Goal: Task Accomplishment & Management: Complete application form

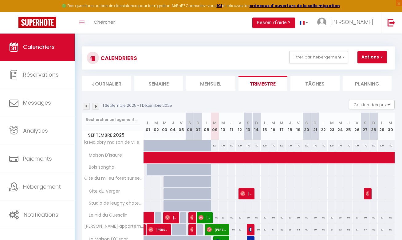
click at [369, 60] on button "Actions" at bounding box center [371, 57] width 29 height 12
click at [371, 70] on link "Nouvelle réservation" at bounding box center [374, 71] width 53 height 9
select select
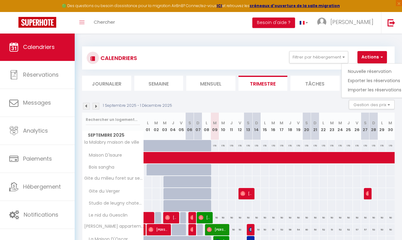
select select
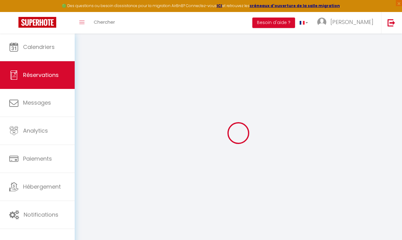
select select
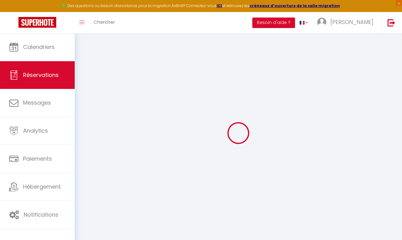
select select
checkbox input "false"
select select
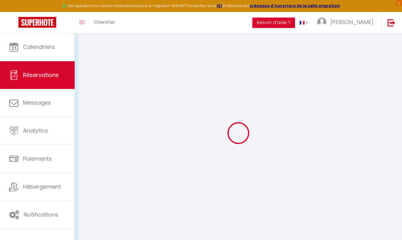
select select
checkbox input "false"
select select
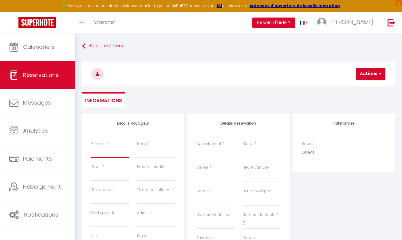
type input "g"
select select
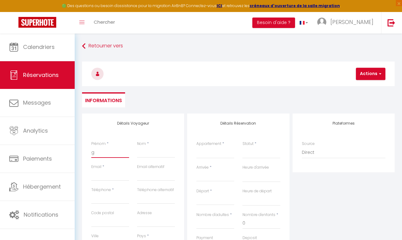
select select
checkbox input "false"
type input "gu"
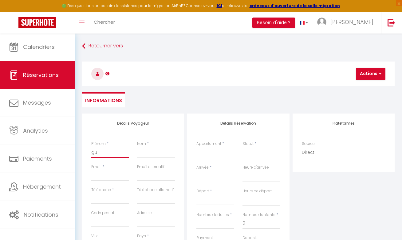
select select
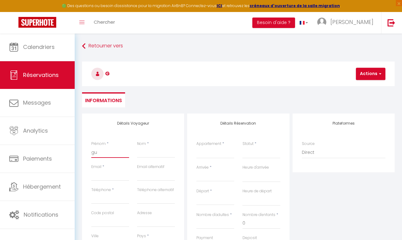
select select
checkbox input "false"
type input "gui"
select select
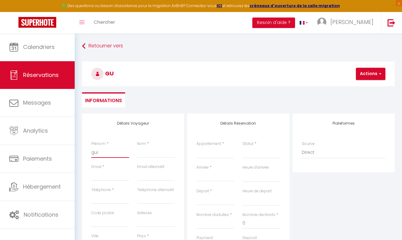
select select
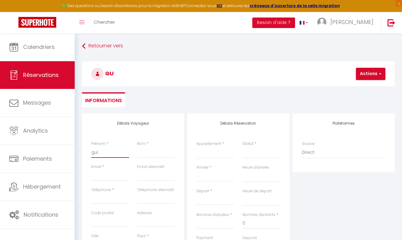
select select
checkbox input "false"
type input "guil"
select select
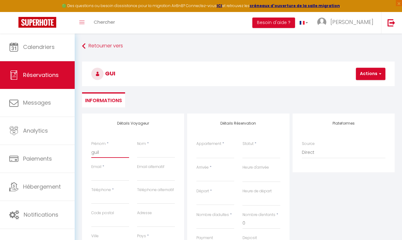
select select
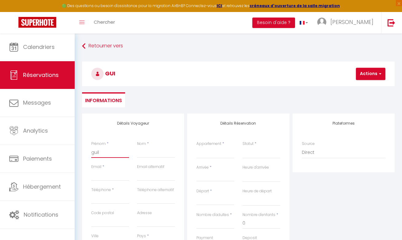
checkbox input "false"
type input "[PERSON_NAME]"
select select
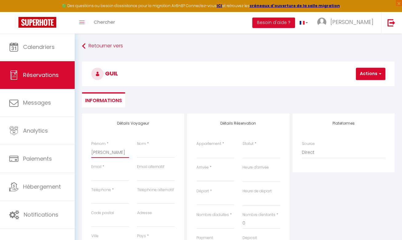
select select
checkbox input "false"
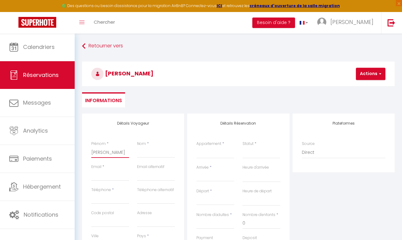
type input "guilla"
select select
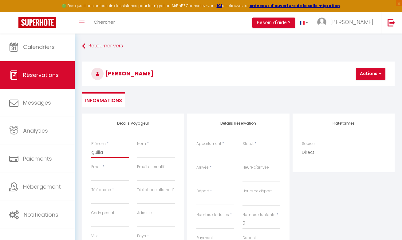
select select
checkbox input "false"
type input "guillau"
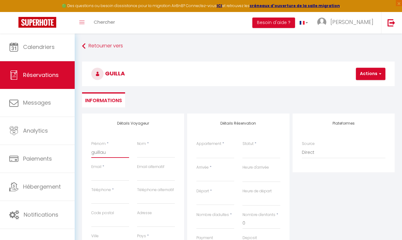
select select
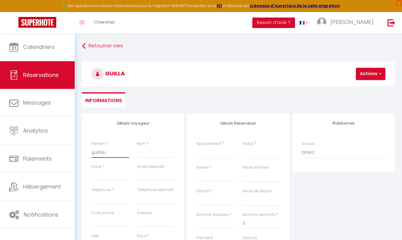
select select
checkbox input "false"
type input "guillaum"
select select
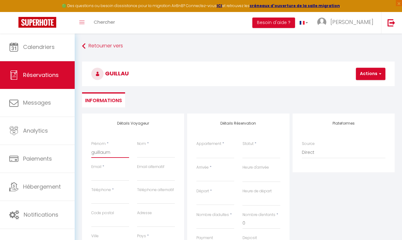
select select
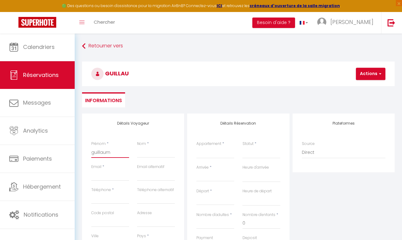
select select
checkbox input "false"
type input "[PERSON_NAME]"
select select
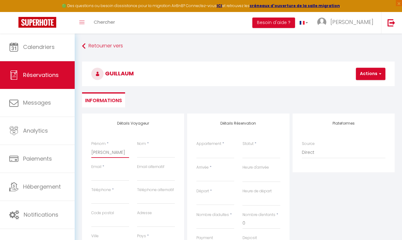
select select
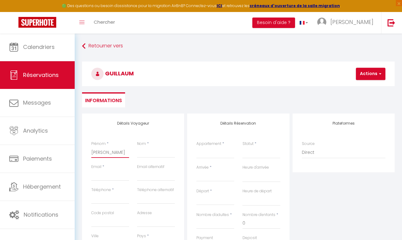
checkbox input "false"
type input "[PERSON_NAME]"
select select
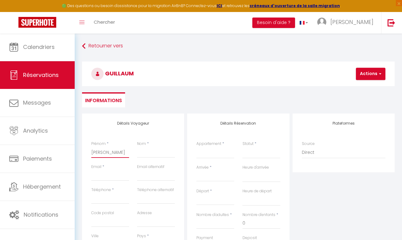
select select
checkbox input "false"
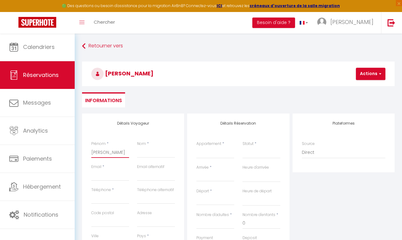
type input "[PERSON_NAME]"
type input "c"
select select
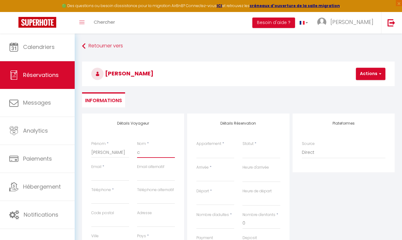
select select
checkbox input "false"
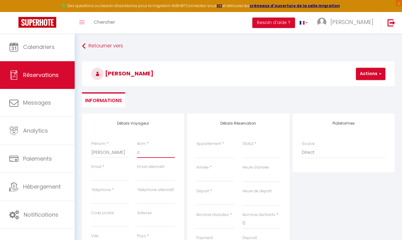
type input "ch"
select select
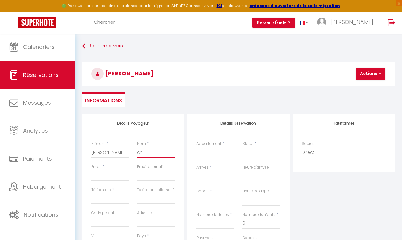
select select
checkbox input "false"
type input "chr"
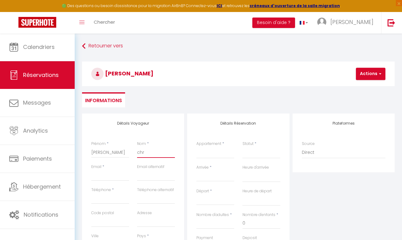
select select
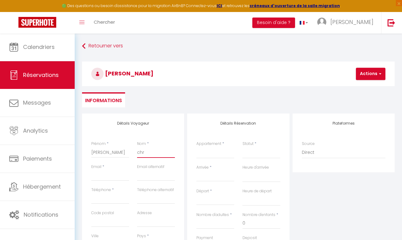
select select
checkbox input "false"
type input "chré"
select select
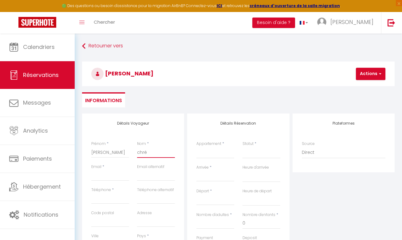
select select
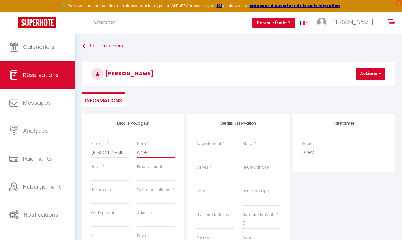
select select
checkbox input "false"
type input "chrét"
select select
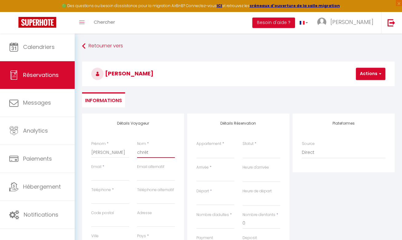
select select
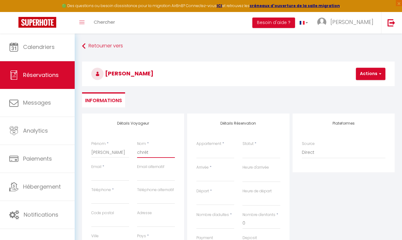
checkbox input "false"
type input "[DEMOGRAPHIC_DATA]"
select select
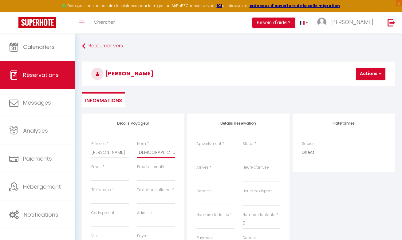
select select
checkbox input "false"
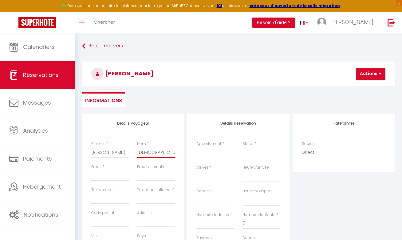
type input "[DEMOGRAPHIC_DATA]"
select select
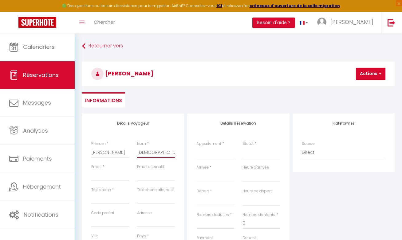
select select
checkbox input "false"
type input "[DEMOGRAPHIC_DATA]"
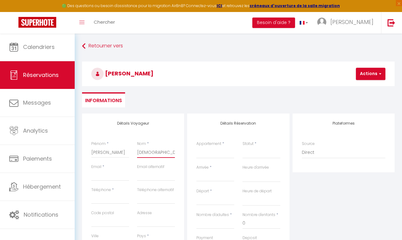
select select
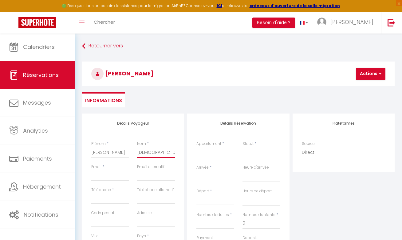
select select
checkbox input "false"
type input "[DEMOGRAPHIC_DATA]"
select select
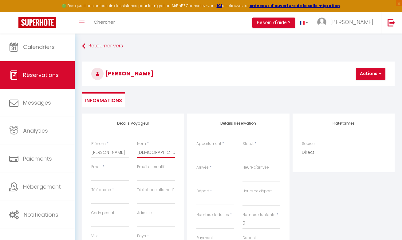
select select
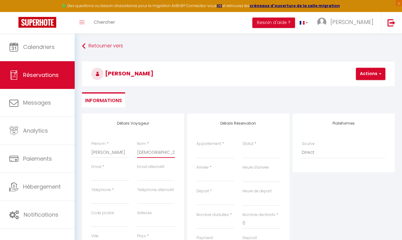
select select
checkbox input "false"
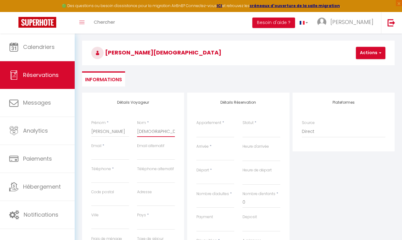
scroll to position [22, 0]
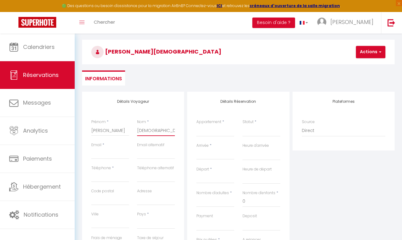
type input "[DEMOGRAPHIC_DATA]"
type input "7"
select select
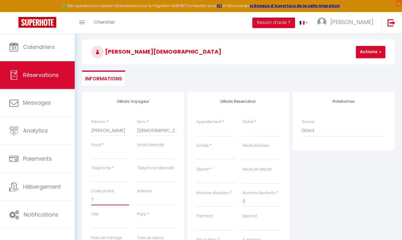
select select
click at [215, 151] on input "Arrivée" at bounding box center [215, 155] width 38 height 8
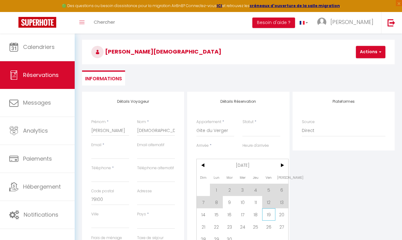
click at [270, 216] on span "19" at bounding box center [268, 214] width 13 height 12
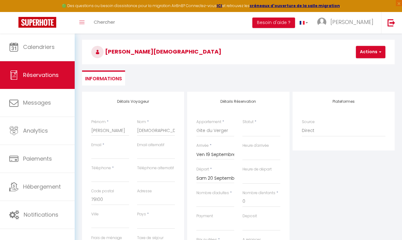
click at [229, 175] on input "Sam 20 Septembre 2025" at bounding box center [215, 178] width 38 height 8
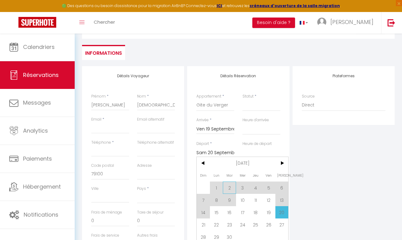
scroll to position [50, 0]
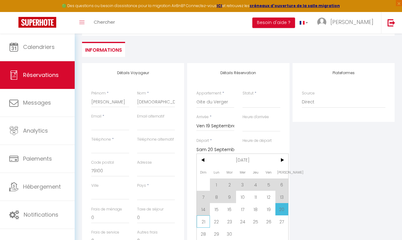
click at [202, 223] on span "21" at bounding box center [203, 221] width 13 height 12
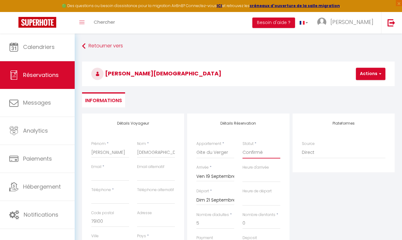
scroll to position [0, 0]
click at [364, 72] on button "Actions" at bounding box center [370, 74] width 29 height 12
click at [362, 86] on link "Enregistrer" at bounding box center [375, 87] width 49 height 8
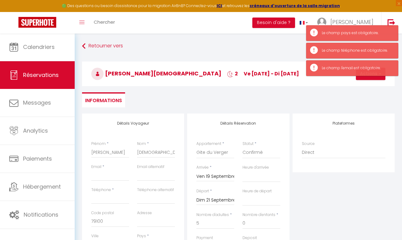
scroll to position [16, 0]
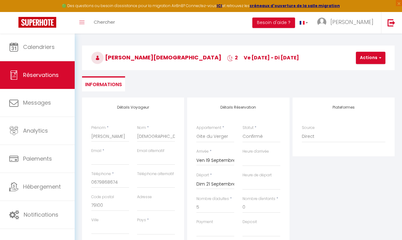
click at [367, 57] on button "Actions" at bounding box center [370, 58] width 29 height 12
click at [366, 70] on link "Enregistrer" at bounding box center [375, 71] width 49 height 8
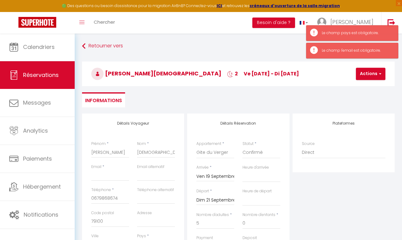
scroll to position [0, 0]
click at [367, 72] on button "Actions" at bounding box center [370, 74] width 29 height 12
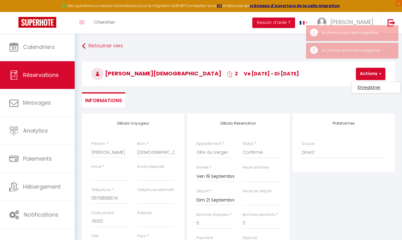
click at [362, 90] on link "Enregistrer" at bounding box center [375, 87] width 49 height 8
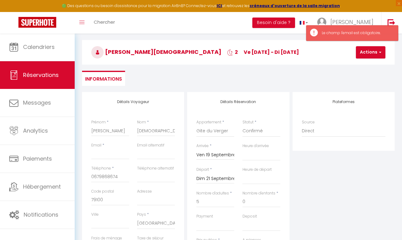
scroll to position [34, 0]
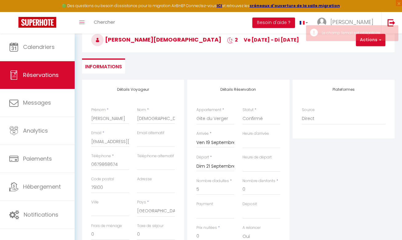
click at [368, 39] on button "Actions" at bounding box center [370, 40] width 29 height 12
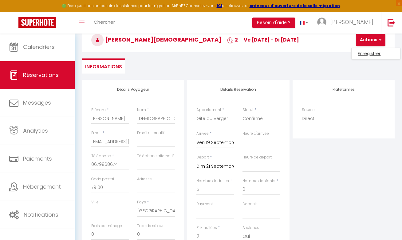
click at [366, 51] on link "Enregistrer" at bounding box center [375, 53] width 49 height 8
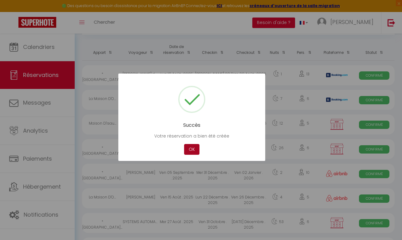
click at [191, 151] on button "OK" at bounding box center [191, 149] width 15 height 11
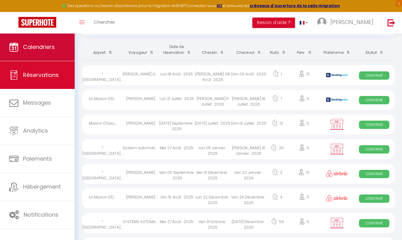
click at [50, 51] on link "Calendriers" at bounding box center [37, 47] width 75 height 28
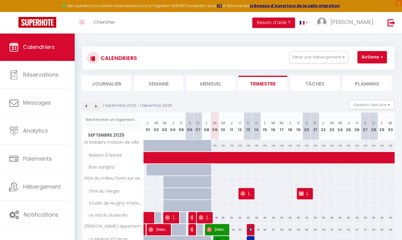
click at [373, 55] on button "Actions" at bounding box center [371, 57] width 29 height 12
click at [365, 70] on link "Nouvelle réservation" at bounding box center [374, 71] width 53 height 9
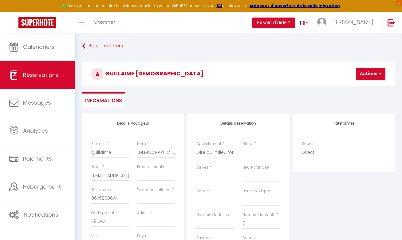
click at [215, 175] on input "Arrivée" at bounding box center [215, 176] width 38 height 8
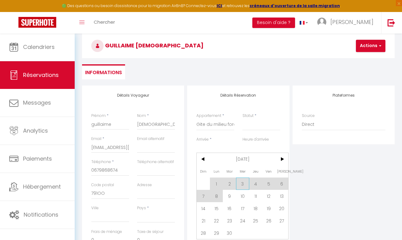
scroll to position [29, 0]
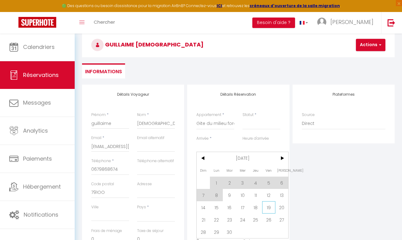
click at [265, 209] on span "19" at bounding box center [268, 207] width 13 height 12
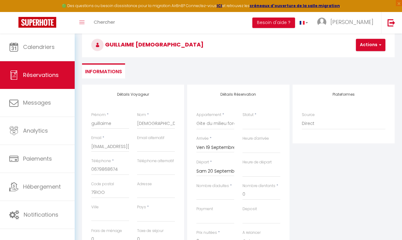
click at [225, 170] on input "Sam 20 Septembre 2025" at bounding box center [215, 171] width 38 height 8
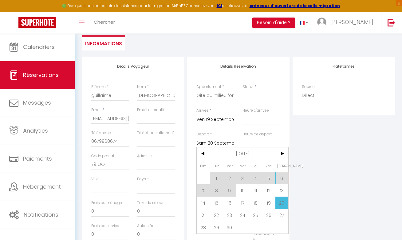
scroll to position [58, 0]
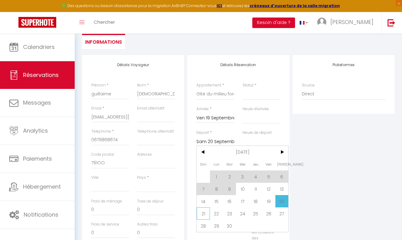
click at [205, 213] on span "21" at bounding box center [203, 213] width 13 height 12
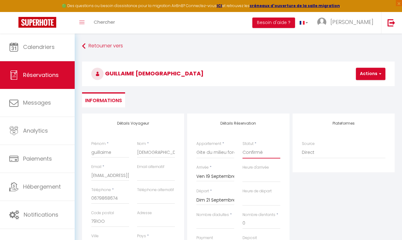
scroll to position [0, 0]
click at [367, 74] on button "Actions" at bounding box center [370, 74] width 29 height 12
click at [366, 86] on link "Enregistrer" at bounding box center [375, 87] width 49 height 8
click at [367, 77] on button "Actions" at bounding box center [370, 74] width 29 height 12
click at [367, 86] on link "Enregistrer" at bounding box center [375, 87] width 49 height 8
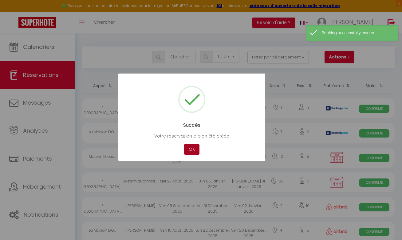
click at [196, 147] on button "OK" at bounding box center [191, 149] width 15 height 11
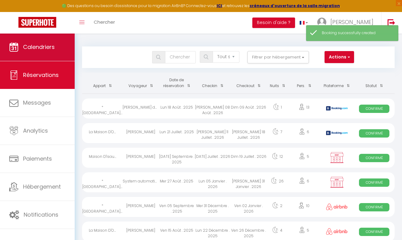
click at [24, 47] on span "Calendriers" at bounding box center [39, 47] width 32 height 8
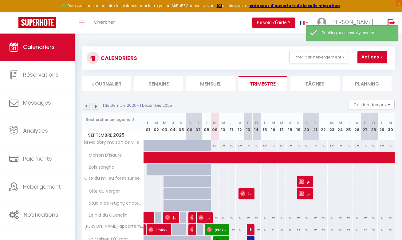
click at [373, 60] on button "Actions" at bounding box center [371, 57] width 29 height 12
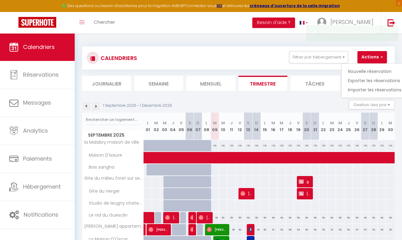
click at [371, 70] on link "Nouvelle réservation" at bounding box center [374, 71] width 53 height 9
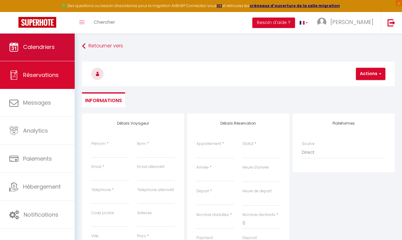
click at [46, 48] on span "Calendriers" at bounding box center [39, 47] width 32 height 8
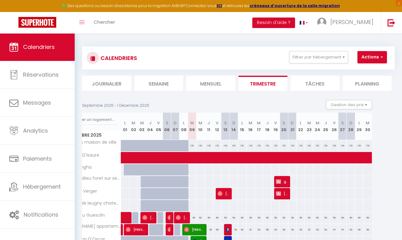
scroll to position [0, 22]
click at [369, 58] on button "Actions" at bounding box center [371, 57] width 29 height 12
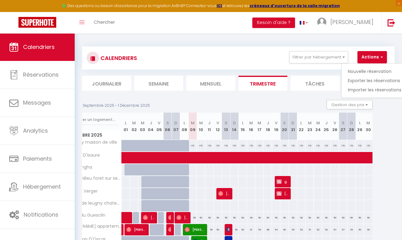
click at [370, 71] on link "Nouvelle réservation" at bounding box center [374, 71] width 53 height 9
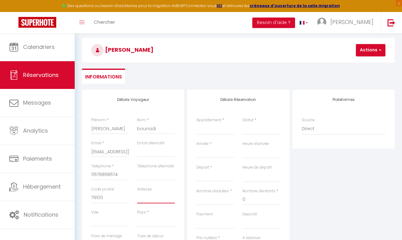
scroll to position [35, 0]
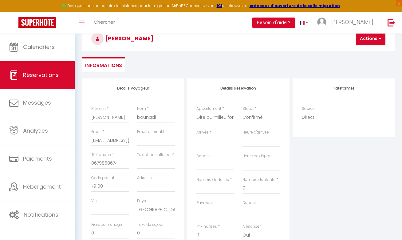
click at [216, 141] on input "Arrivée" at bounding box center [215, 141] width 38 height 8
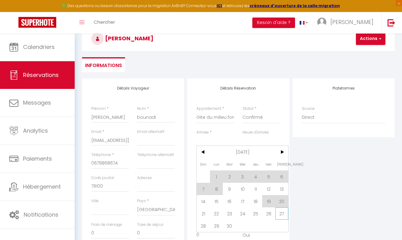
click at [281, 210] on span "27" at bounding box center [281, 213] width 13 height 12
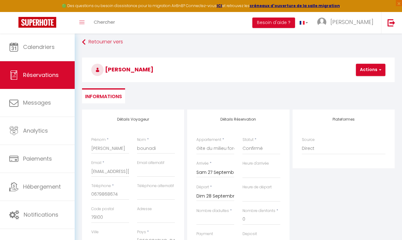
scroll to position [0, 0]
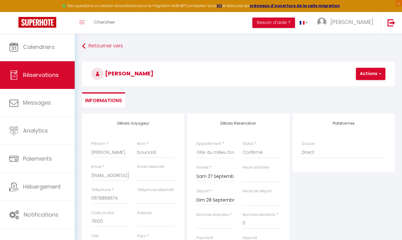
click at [364, 74] on button "Actions" at bounding box center [370, 74] width 29 height 12
click at [364, 87] on link "Enregistrer" at bounding box center [375, 87] width 49 height 8
click at [366, 72] on button "Actions" at bounding box center [370, 74] width 29 height 12
click at [366, 84] on link "Enregistrer" at bounding box center [375, 87] width 49 height 8
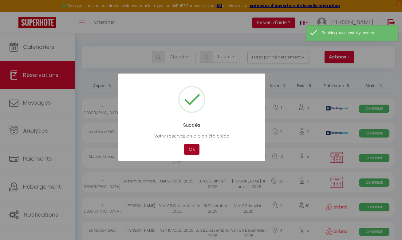
click at [191, 147] on button "OK" at bounding box center [191, 149] width 15 height 11
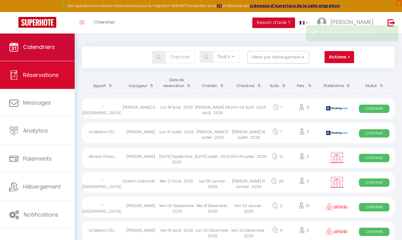
click at [43, 56] on link "Calendriers" at bounding box center [37, 47] width 75 height 28
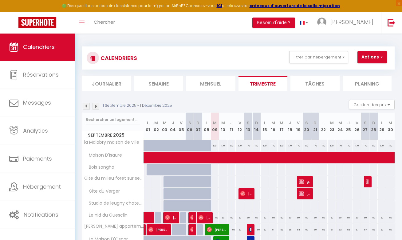
click at [372, 59] on button "Actions" at bounding box center [371, 57] width 29 height 12
click at [367, 70] on link "Nouvelle réservation" at bounding box center [374, 71] width 53 height 9
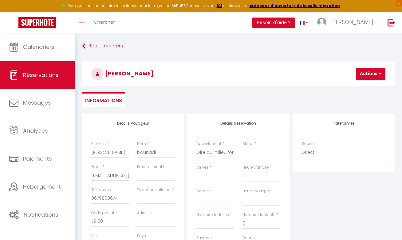
click at [215, 172] on input "Arrivée" at bounding box center [215, 176] width 38 height 8
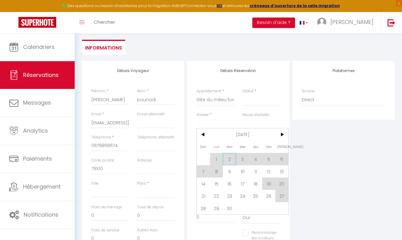
scroll to position [57, 0]
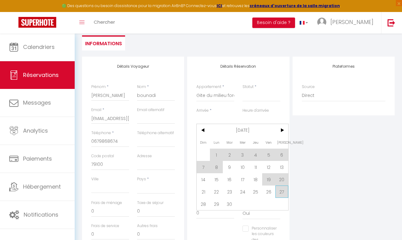
click at [281, 193] on span "27" at bounding box center [281, 191] width 13 height 12
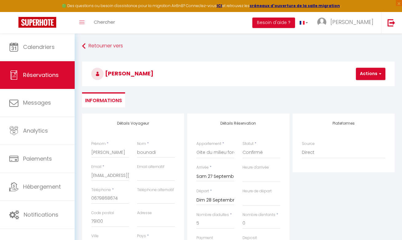
scroll to position [0, 0]
click at [369, 74] on button "Actions" at bounding box center [370, 74] width 29 height 12
click at [367, 86] on link "Enregistrer" at bounding box center [375, 87] width 49 height 8
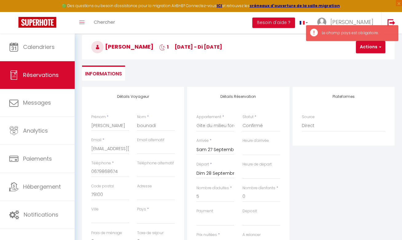
scroll to position [33, 0]
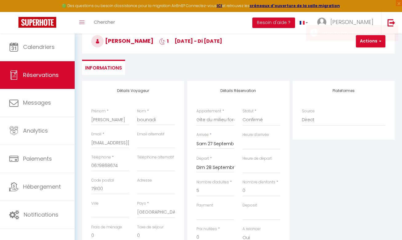
click at [363, 42] on button "Actions" at bounding box center [370, 41] width 29 height 12
click at [364, 55] on link "Enregistrer" at bounding box center [375, 55] width 49 height 8
click at [370, 39] on button "Actions" at bounding box center [370, 41] width 29 height 12
click at [369, 53] on link "Enregistrer" at bounding box center [375, 55] width 49 height 8
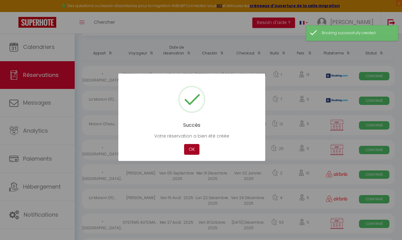
click at [192, 150] on button "OK" at bounding box center [191, 149] width 15 height 11
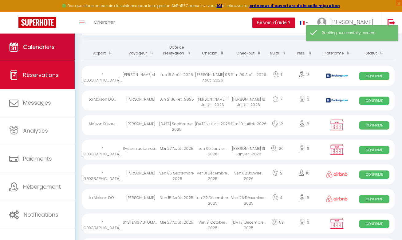
click at [52, 50] on span "Calendriers" at bounding box center [39, 47] width 32 height 8
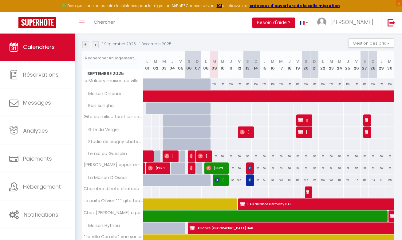
scroll to position [61, 0]
click at [301, 119] on img at bounding box center [300, 119] width 5 height 5
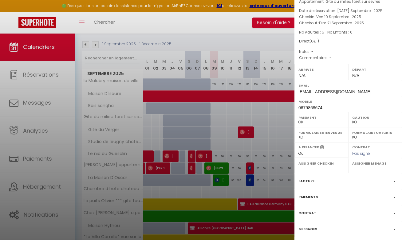
scroll to position [45, 0]
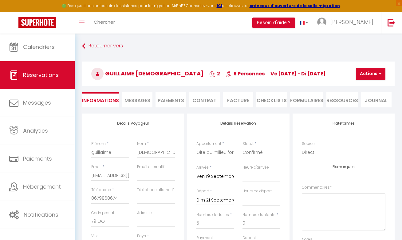
click at [376, 76] on button "Actions" at bounding box center [370, 74] width 29 height 12
click at [369, 106] on link "Supprimer" at bounding box center [375, 103] width 49 height 8
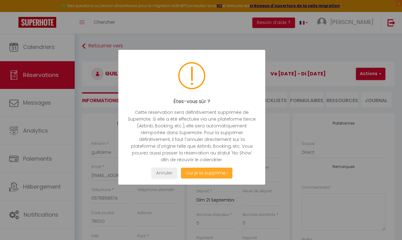
click at [205, 171] on button "Oui je la supprime !" at bounding box center [206, 172] width 51 height 11
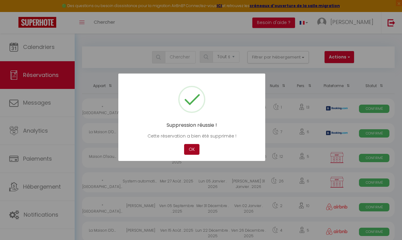
click at [191, 151] on button "OK" at bounding box center [191, 149] width 15 height 11
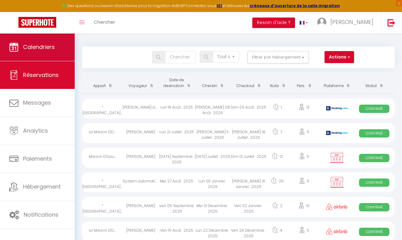
click at [50, 47] on span "Calendriers" at bounding box center [39, 47] width 32 height 8
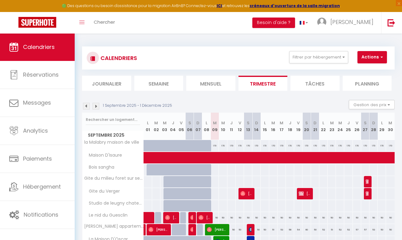
click at [307, 191] on span "[PERSON_NAME][DEMOGRAPHIC_DATA]" at bounding box center [304, 193] width 11 height 12
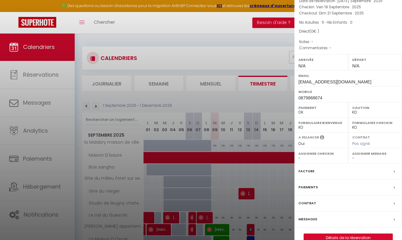
scroll to position [55, 0]
click at [342, 234] on link "Détails de la réservation" at bounding box center [348, 238] width 88 height 8
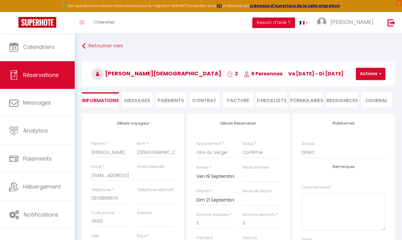
click at [373, 73] on button "Actions" at bounding box center [370, 74] width 29 height 12
click at [370, 103] on link "Supprimer" at bounding box center [375, 103] width 49 height 8
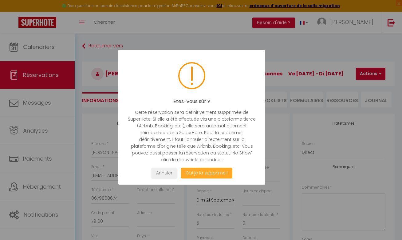
click at [217, 173] on button "Oui je la supprime !" at bounding box center [206, 172] width 51 height 11
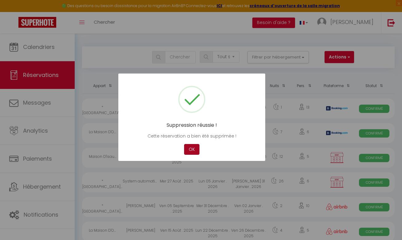
click at [189, 150] on button "OK" at bounding box center [191, 149] width 15 height 11
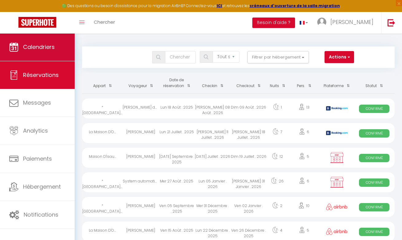
click at [41, 45] on span "Calendriers" at bounding box center [39, 47] width 32 height 8
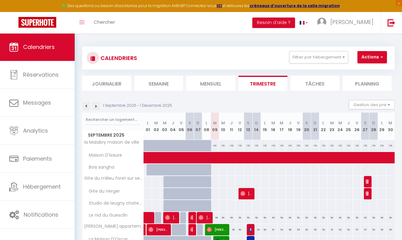
click at [369, 57] on button "Actions" at bounding box center [371, 57] width 29 height 12
click at [366, 69] on link "Nouvelle réservation" at bounding box center [374, 71] width 53 height 9
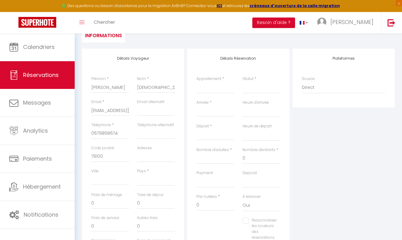
scroll to position [70, 0]
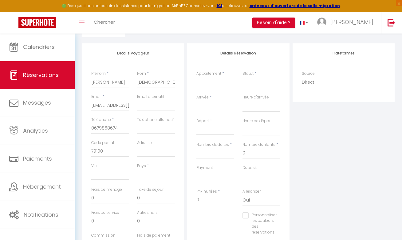
click at [149, 165] on div "Pays * [GEOGRAPHIC_DATA] [GEOGRAPHIC_DATA] [GEOGRAPHIC_DATA] [GEOGRAPHIC_DATA] …" at bounding box center [156, 172] width 38 height 18
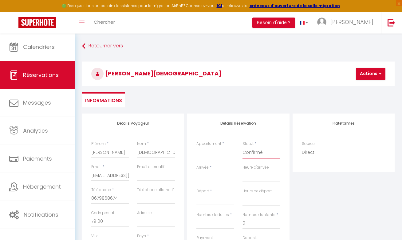
scroll to position [0, 0]
click at [369, 71] on button "Actions" at bounding box center [370, 74] width 29 height 12
click at [368, 86] on link "Enregistrer" at bounding box center [375, 87] width 49 height 8
click at [219, 174] on input "Arrivée" at bounding box center [215, 176] width 38 height 8
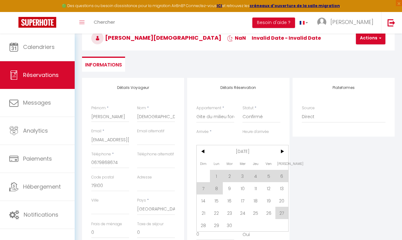
scroll to position [39, 0]
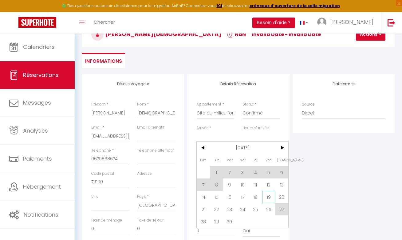
click at [269, 195] on span "19" at bounding box center [268, 196] width 13 height 12
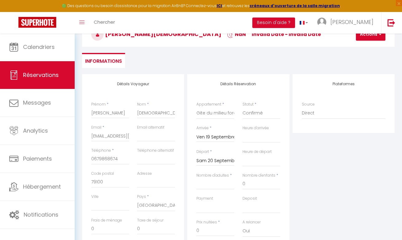
click at [224, 161] on input "Sam 20 Septembre 2025" at bounding box center [215, 161] width 38 height 8
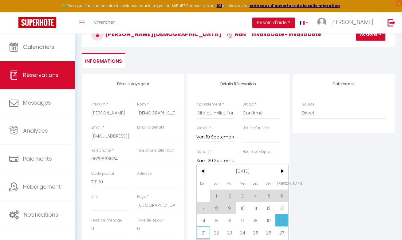
click at [203, 231] on span "21" at bounding box center [203, 232] width 13 height 12
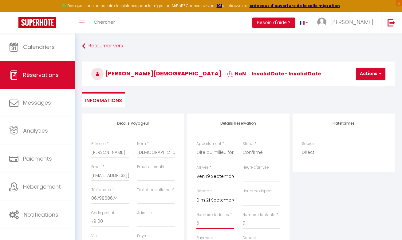
scroll to position [0, 0]
click at [362, 73] on button "Actions" at bounding box center [370, 74] width 29 height 12
click at [362, 88] on link "Enregistrer" at bounding box center [375, 87] width 49 height 8
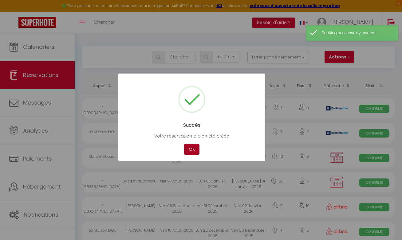
click at [190, 148] on button "OK" at bounding box center [191, 149] width 15 height 11
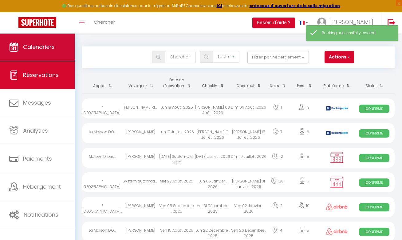
click at [30, 49] on span "Calendriers" at bounding box center [39, 47] width 32 height 8
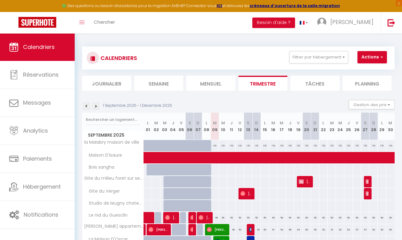
click at [373, 58] on button "Actions" at bounding box center [371, 57] width 29 height 12
click at [368, 69] on link "Nouvelle réservation" at bounding box center [374, 71] width 53 height 9
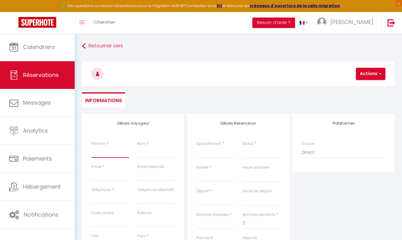
click at [108, 155] on input "Prénom" at bounding box center [110, 152] width 38 height 11
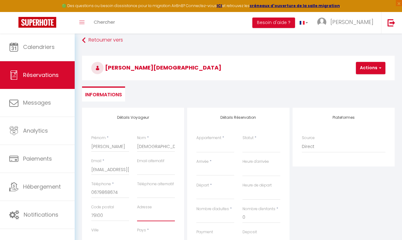
scroll to position [22, 0]
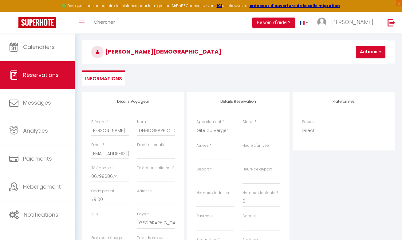
click at [211, 156] on input "Arrivée" at bounding box center [215, 155] width 38 height 8
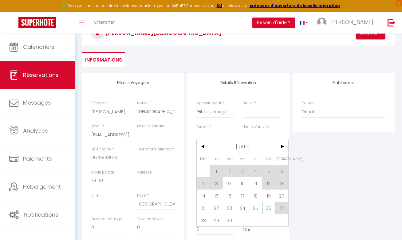
scroll to position [43, 0]
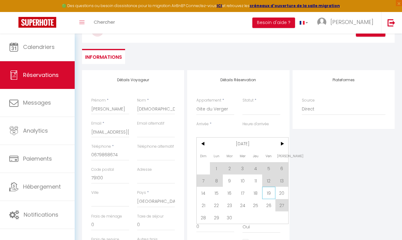
click at [268, 195] on span "19" at bounding box center [268, 192] width 13 height 12
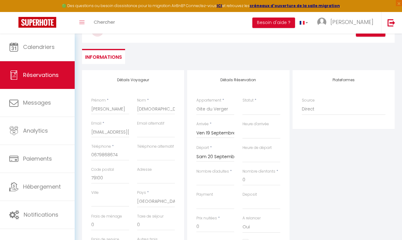
click at [219, 158] on input "Sam 20 Septembre 2025" at bounding box center [215, 157] width 38 height 8
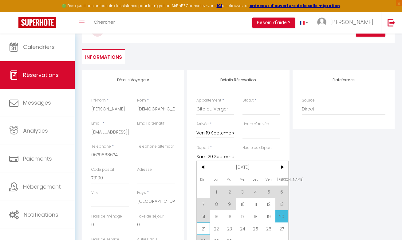
click at [204, 229] on span "21" at bounding box center [203, 228] width 13 height 12
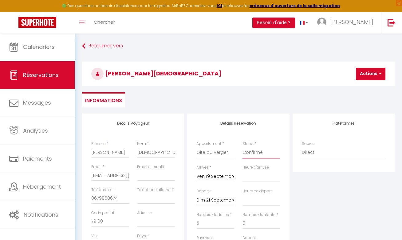
scroll to position [0, 0]
click at [366, 74] on button "Actions" at bounding box center [370, 74] width 29 height 12
click at [367, 88] on link "Enregistrer" at bounding box center [375, 87] width 49 height 8
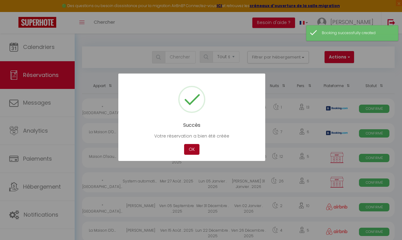
click at [193, 150] on button "OK" at bounding box center [191, 149] width 15 height 11
